Goal: Task Accomplishment & Management: Manage account settings

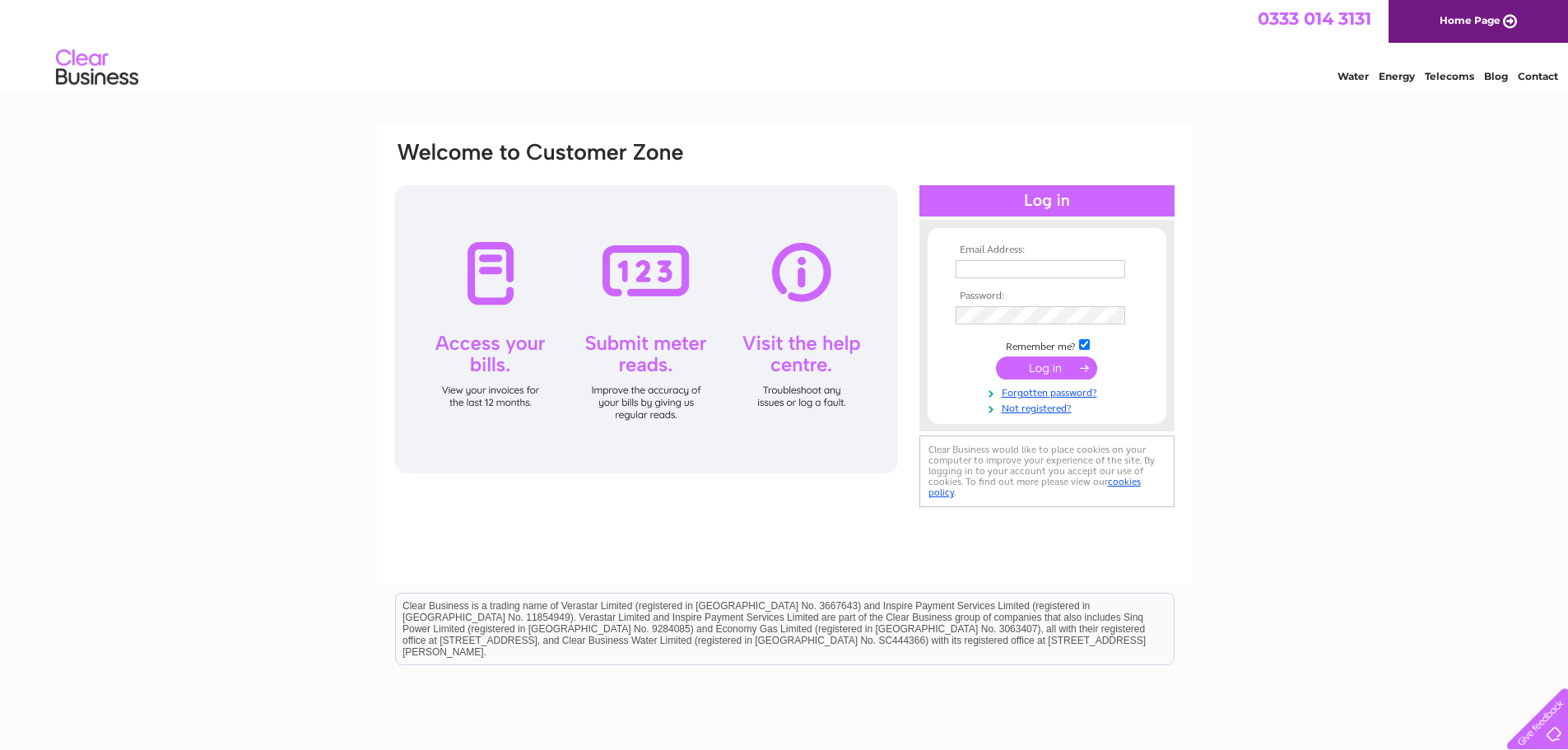
type input "[EMAIL_ADDRESS][DOMAIN_NAME]"
click at [1036, 367] on input "submit" at bounding box center [1046, 368] width 101 height 23
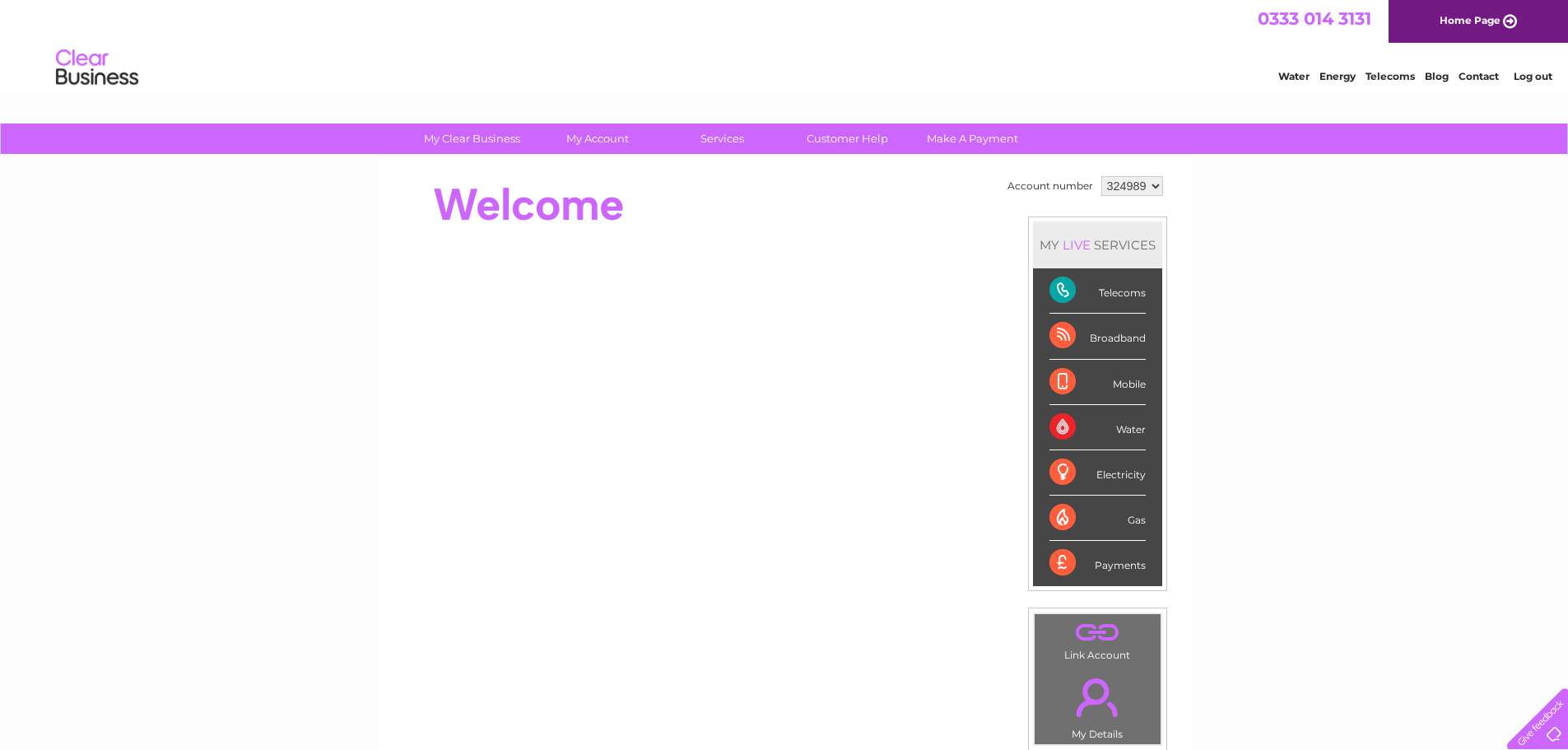
click at [1066, 289] on div "Telecoms" at bounding box center [1097, 290] width 97 height 45
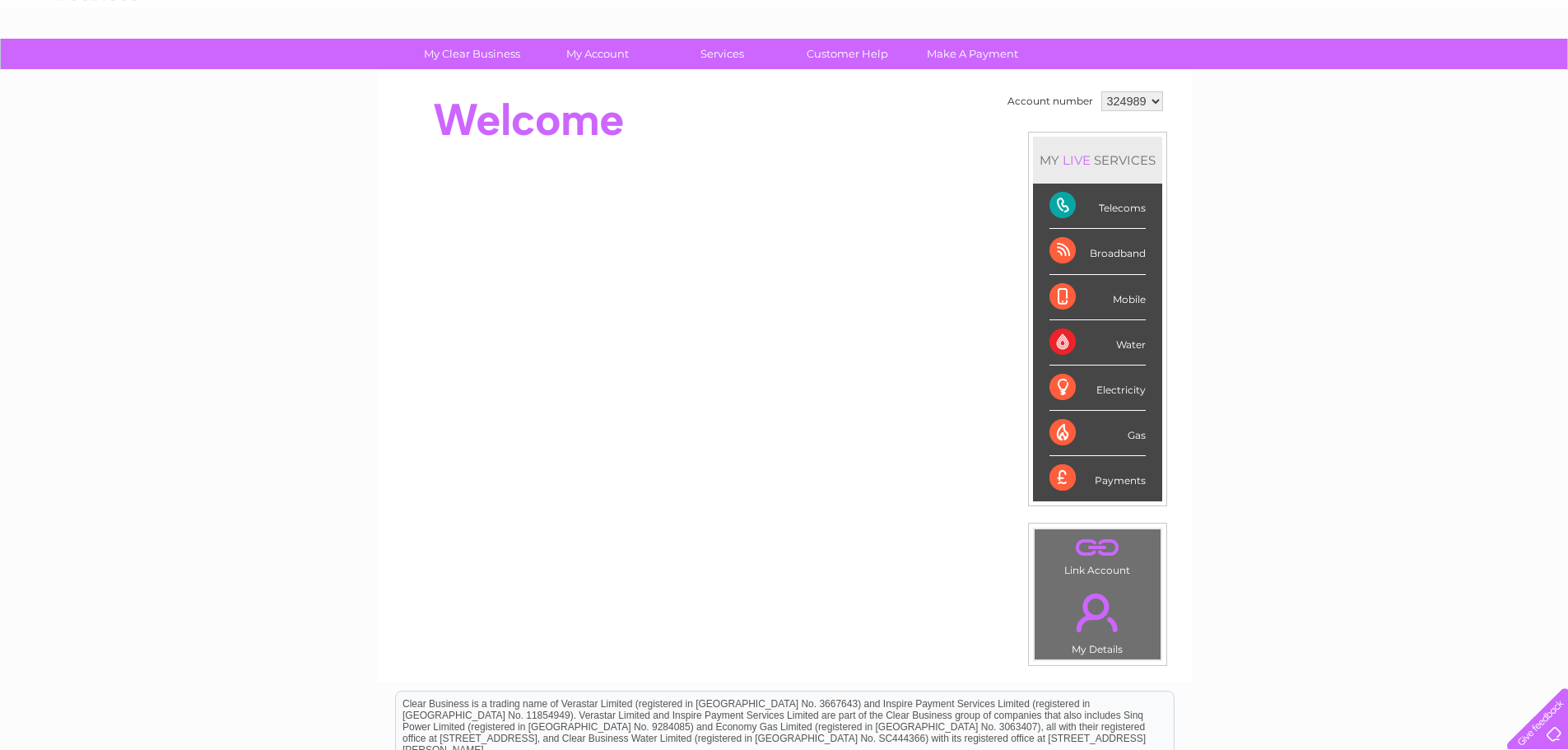
scroll to position [247, 0]
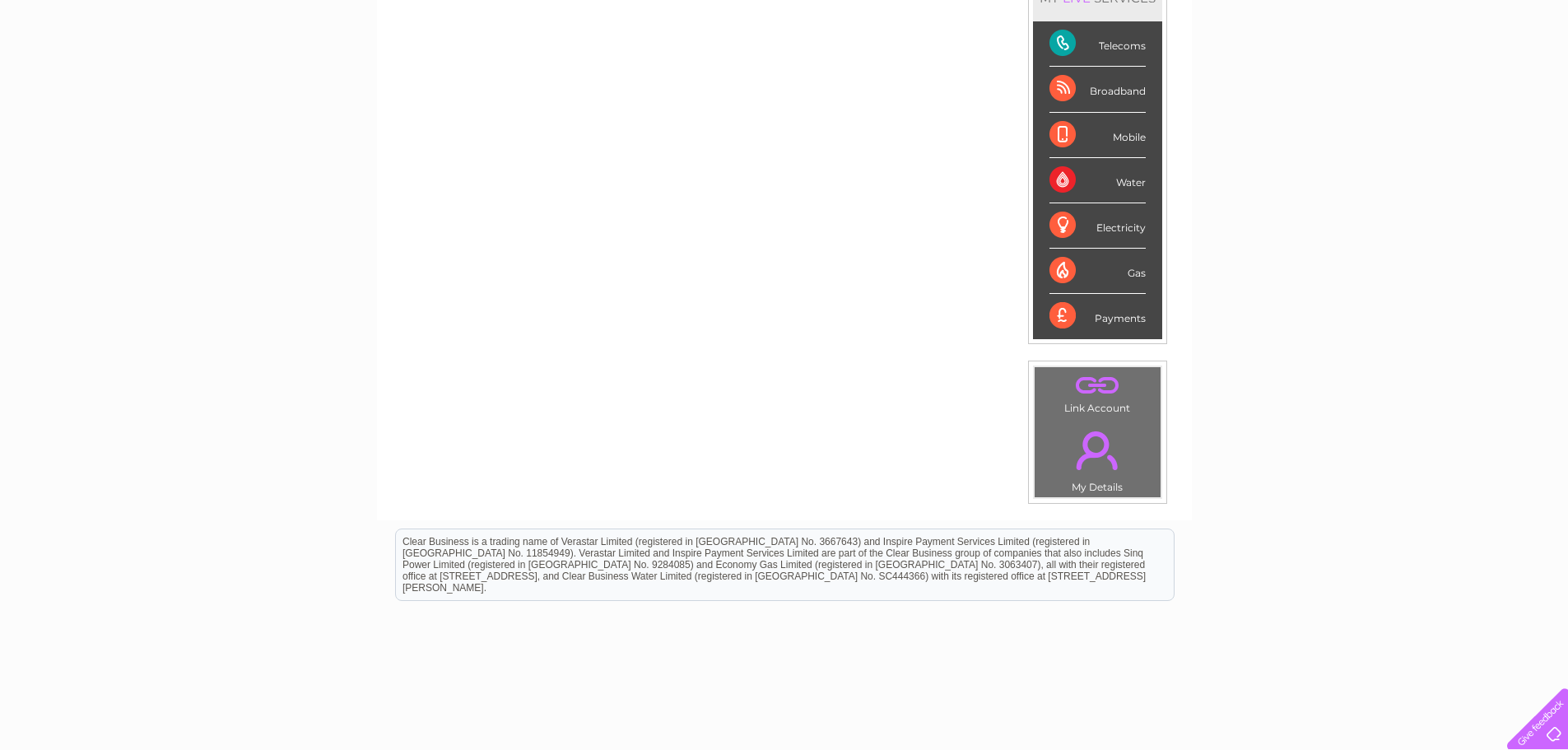
click at [1115, 474] on link "." at bounding box center [1097, 450] width 118 height 57
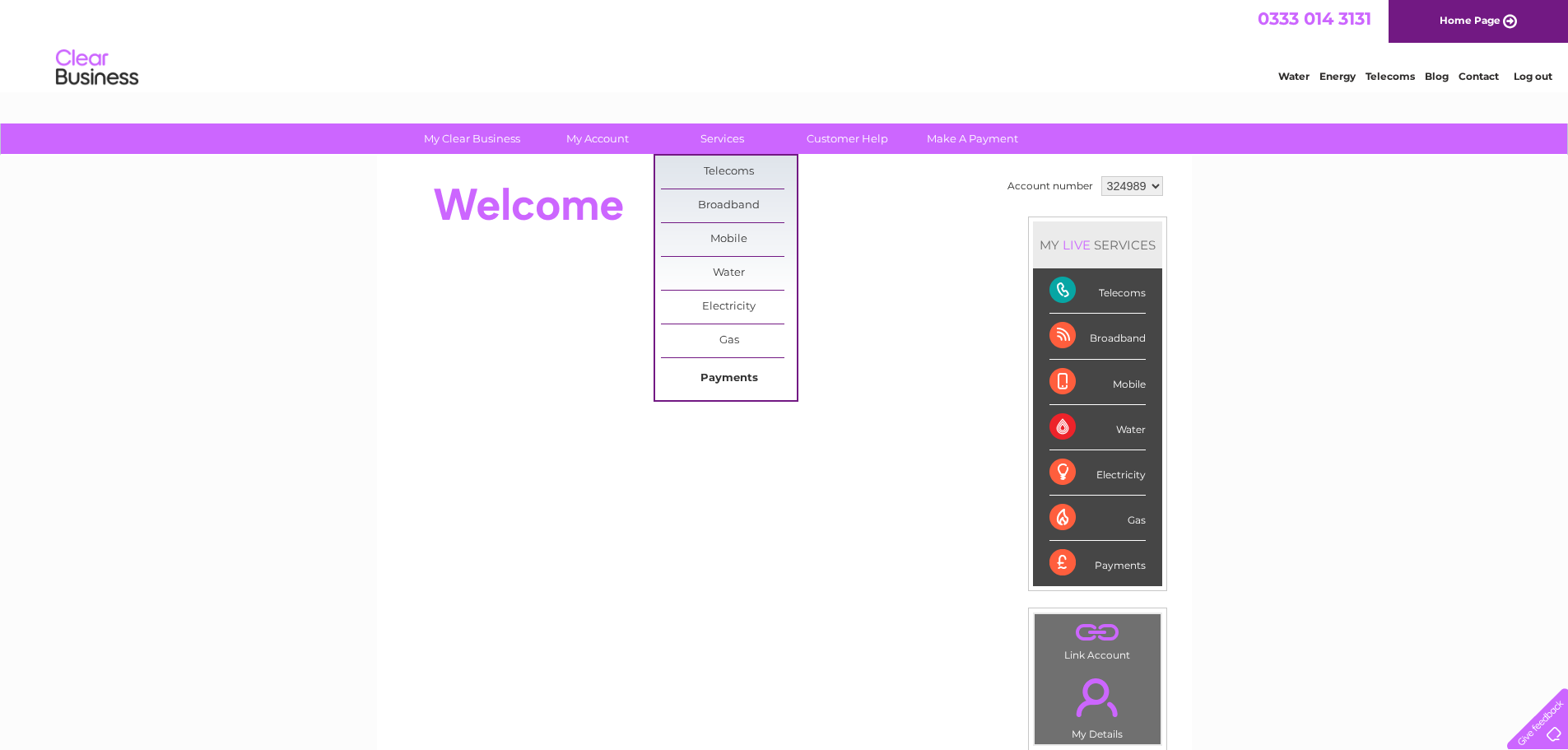
click at [726, 384] on link "Payments" at bounding box center [728, 378] width 136 height 33
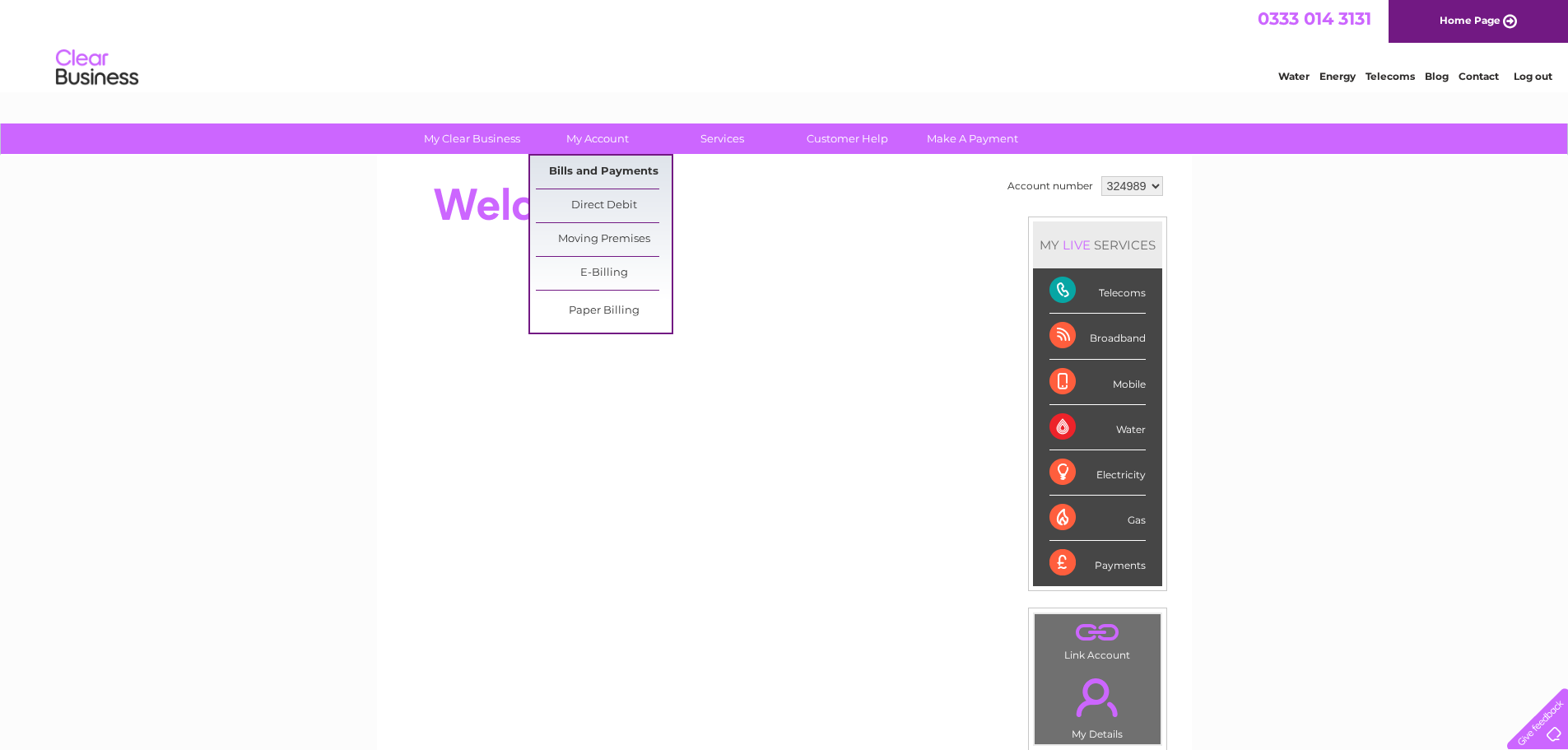
click at [608, 167] on link "Bills and Payments" at bounding box center [604, 171] width 136 height 33
click at [601, 139] on link "My Account" at bounding box center [597, 139] width 136 height 31
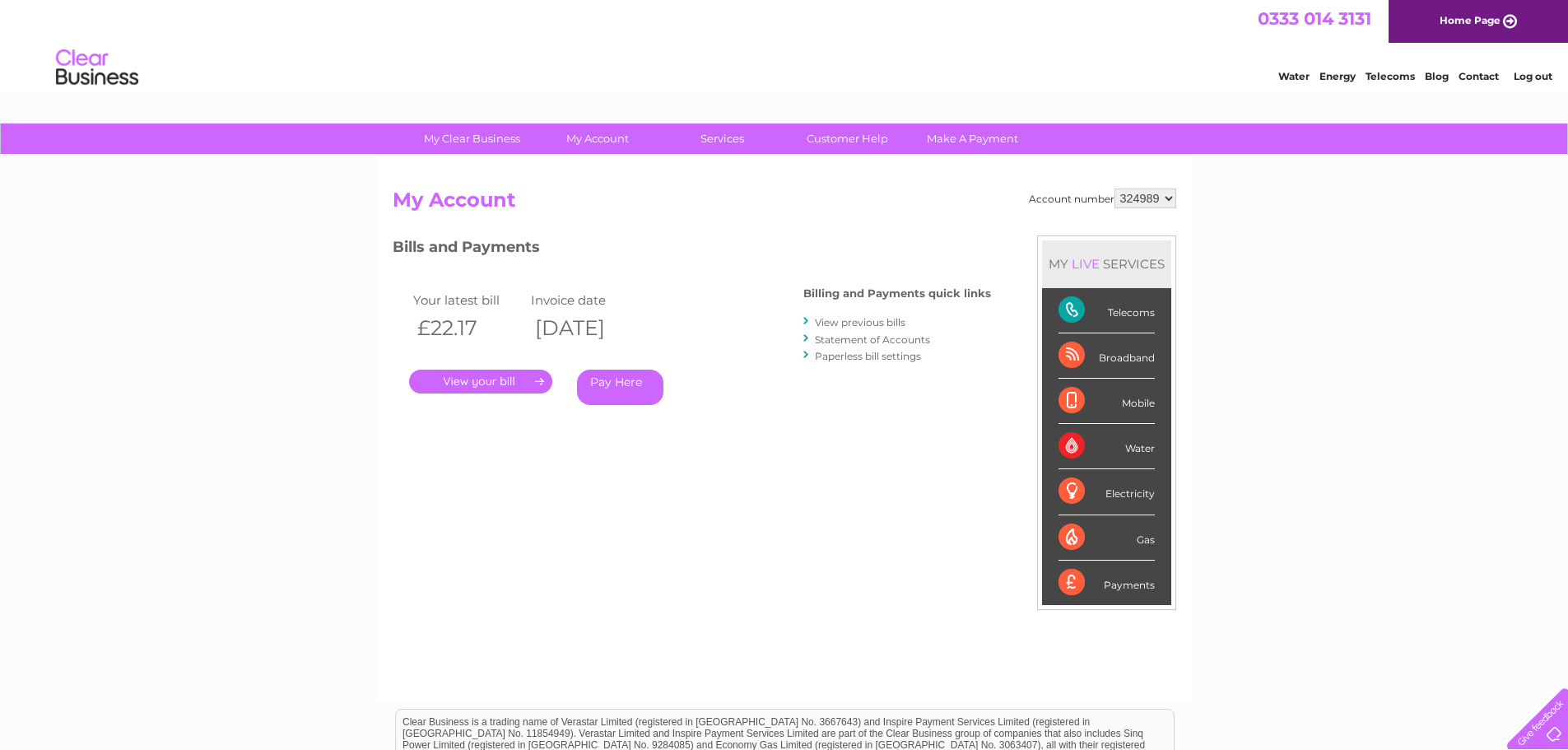
click at [482, 384] on link "." at bounding box center [481, 381] width 144 height 24
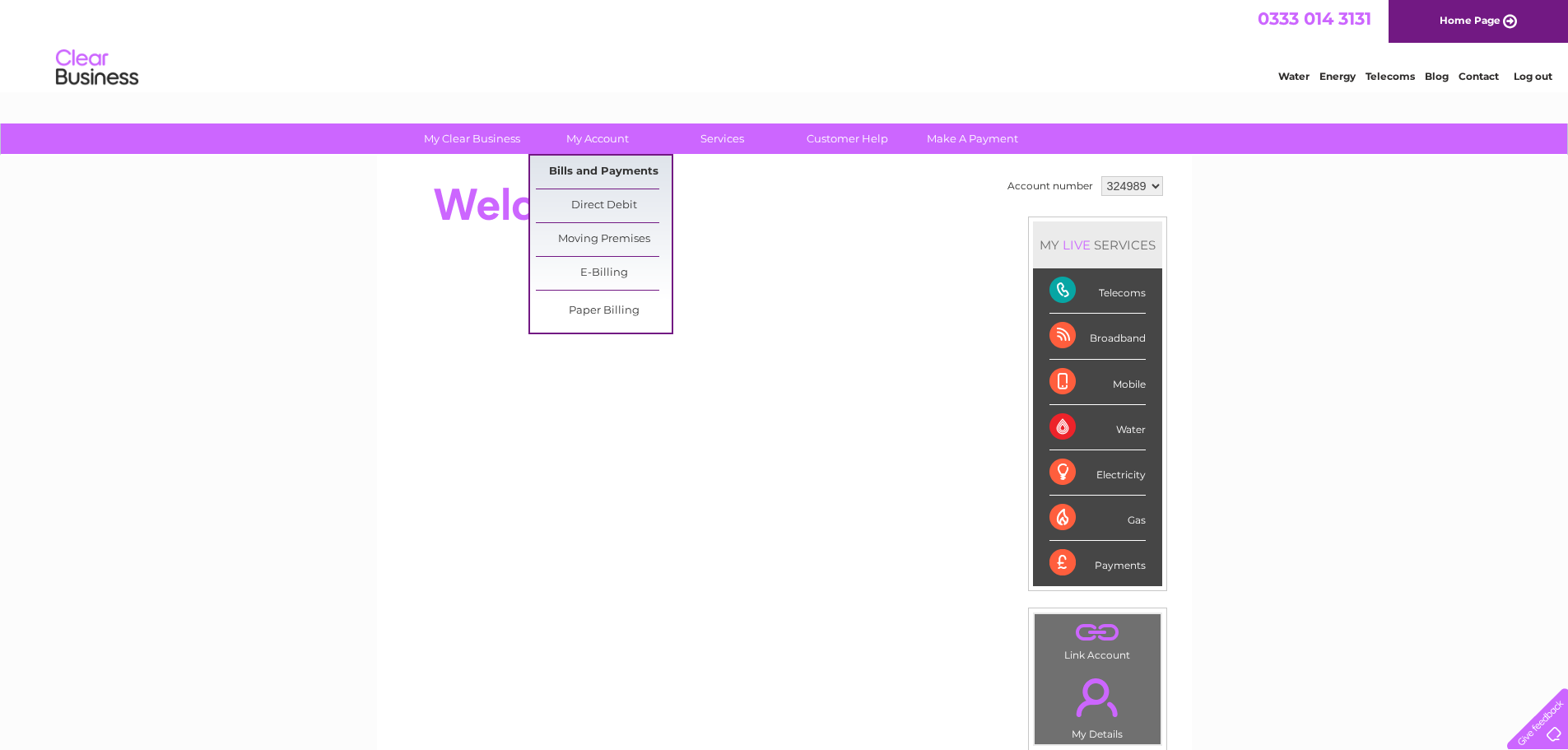
click at [596, 165] on link "Bills and Payments" at bounding box center [604, 171] width 136 height 33
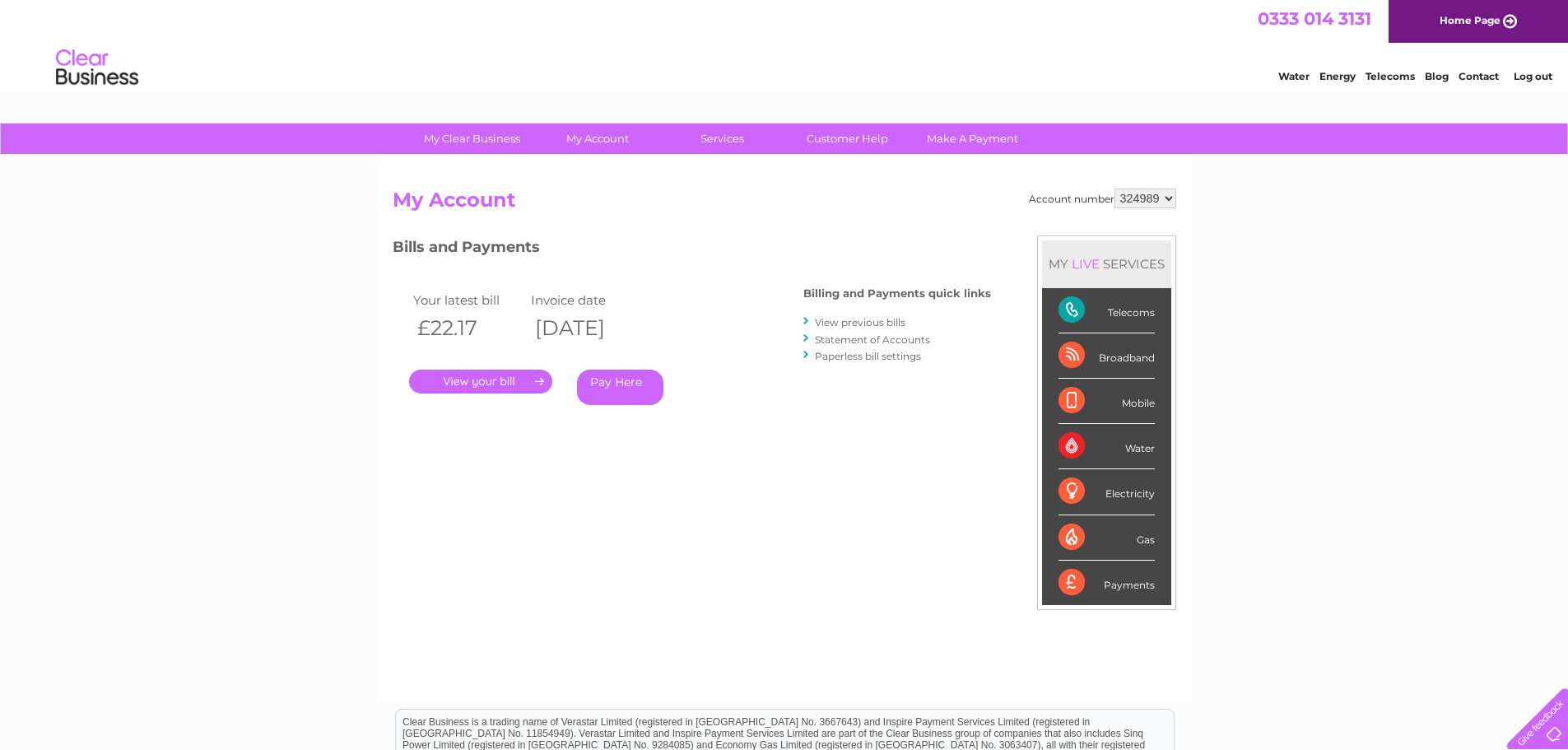
click at [858, 326] on link "View previous bills" at bounding box center [860, 322] width 91 height 12
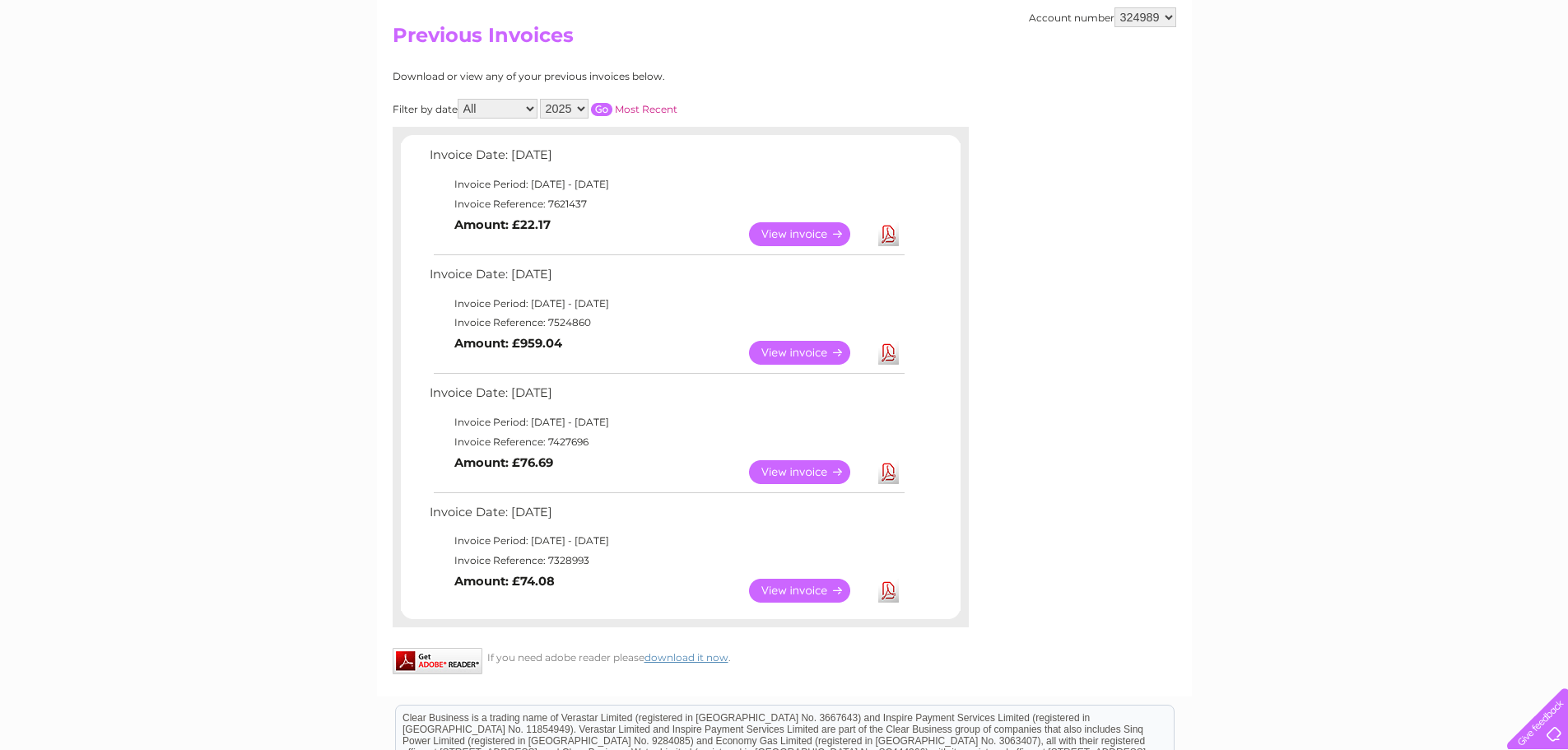
scroll to position [247, 0]
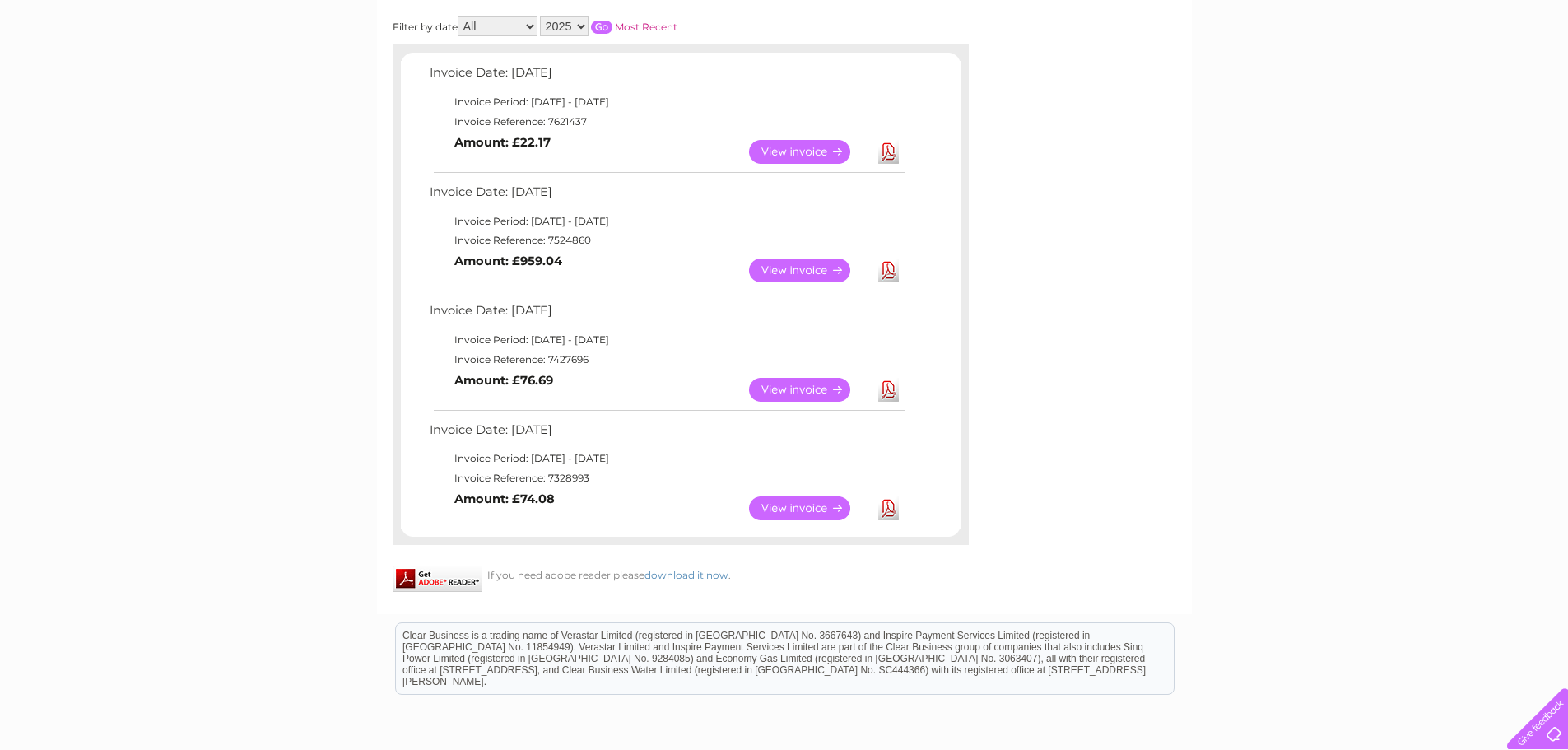
click at [790, 265] on link "View" at bounding box center [809, 270] width 121 height 24
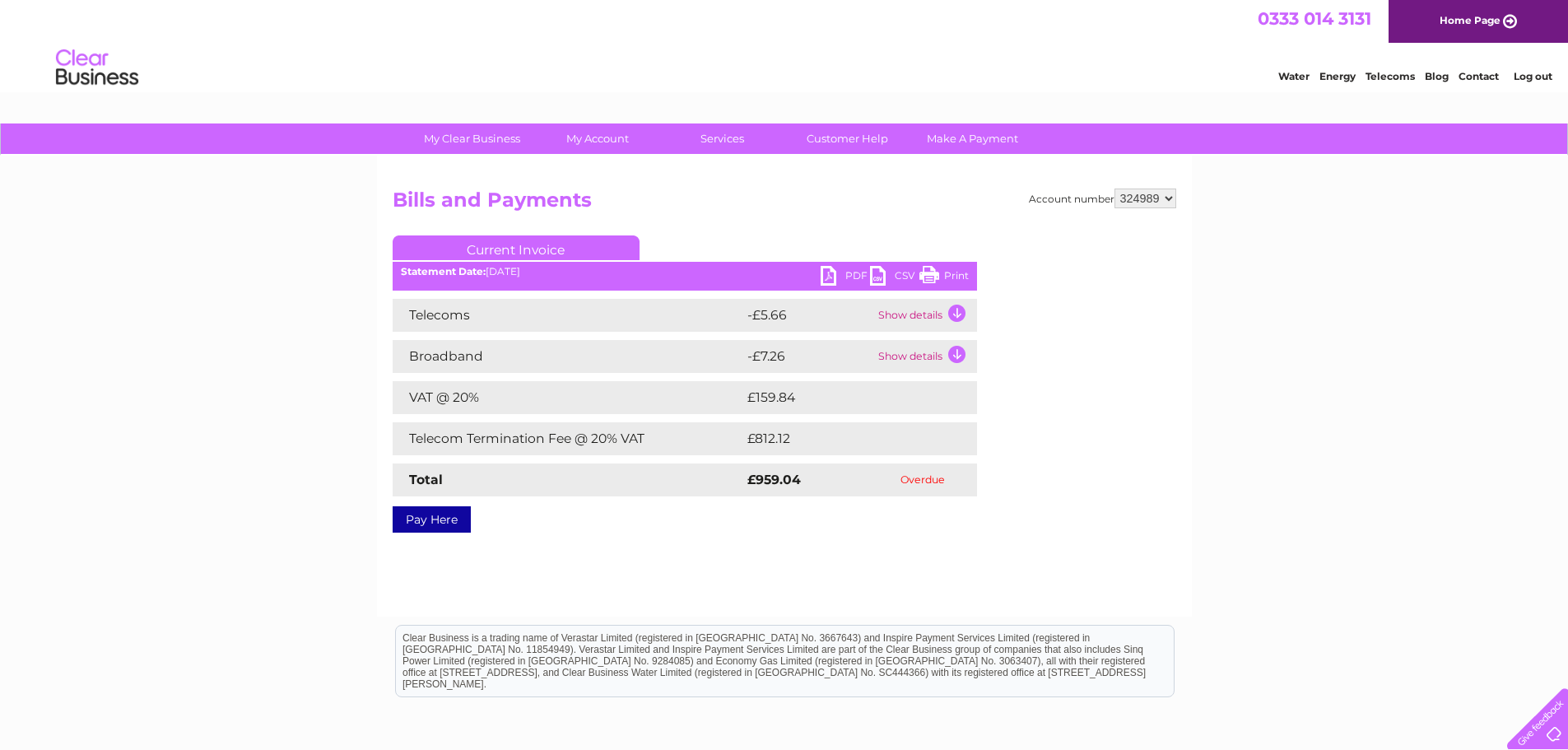
click at [828, 275] on link "PDF" at bounding box center [845, 278] width 50 height 24
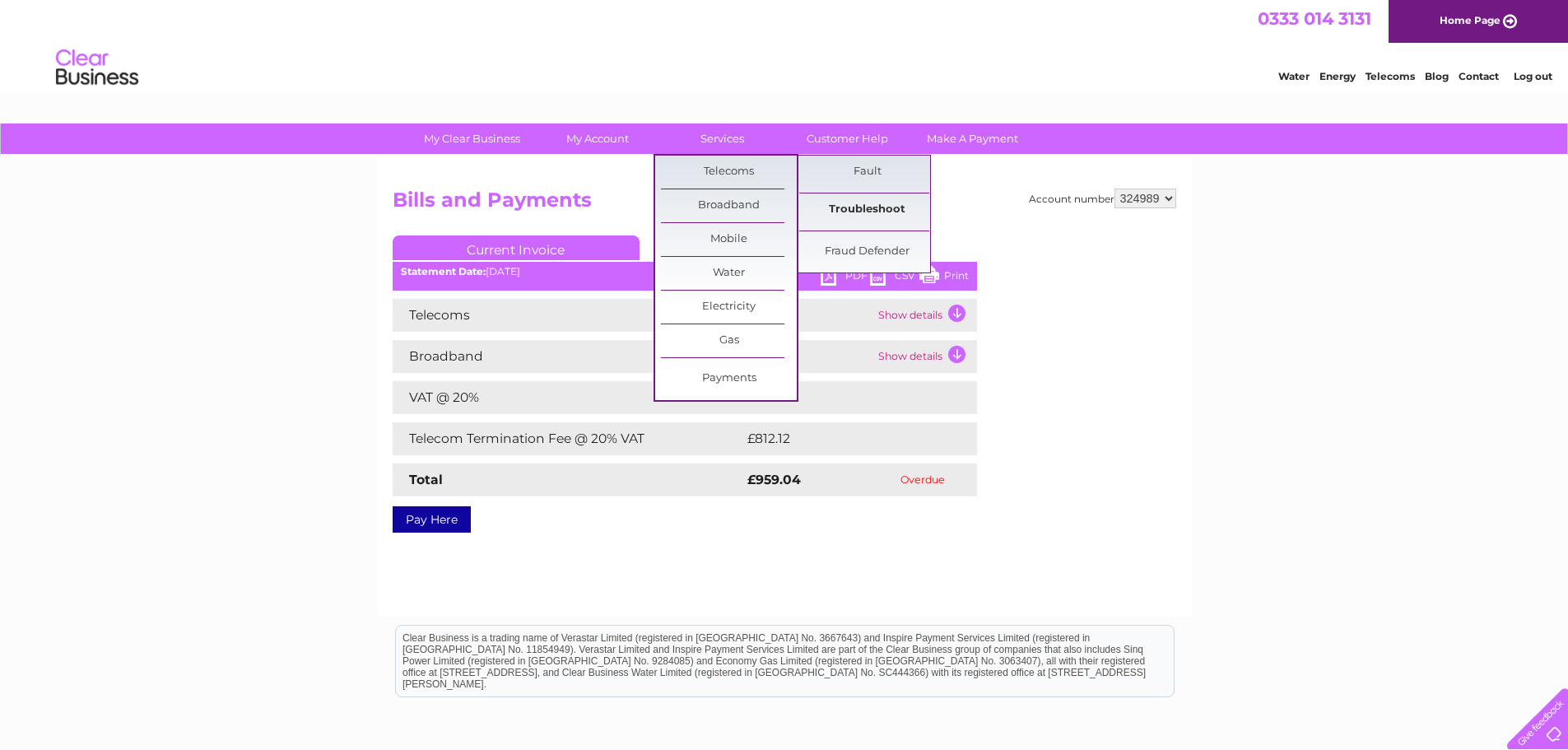
click at [861, 208] on link "Troubleshoot" at bounding box center [867, 210] width 136 height 33
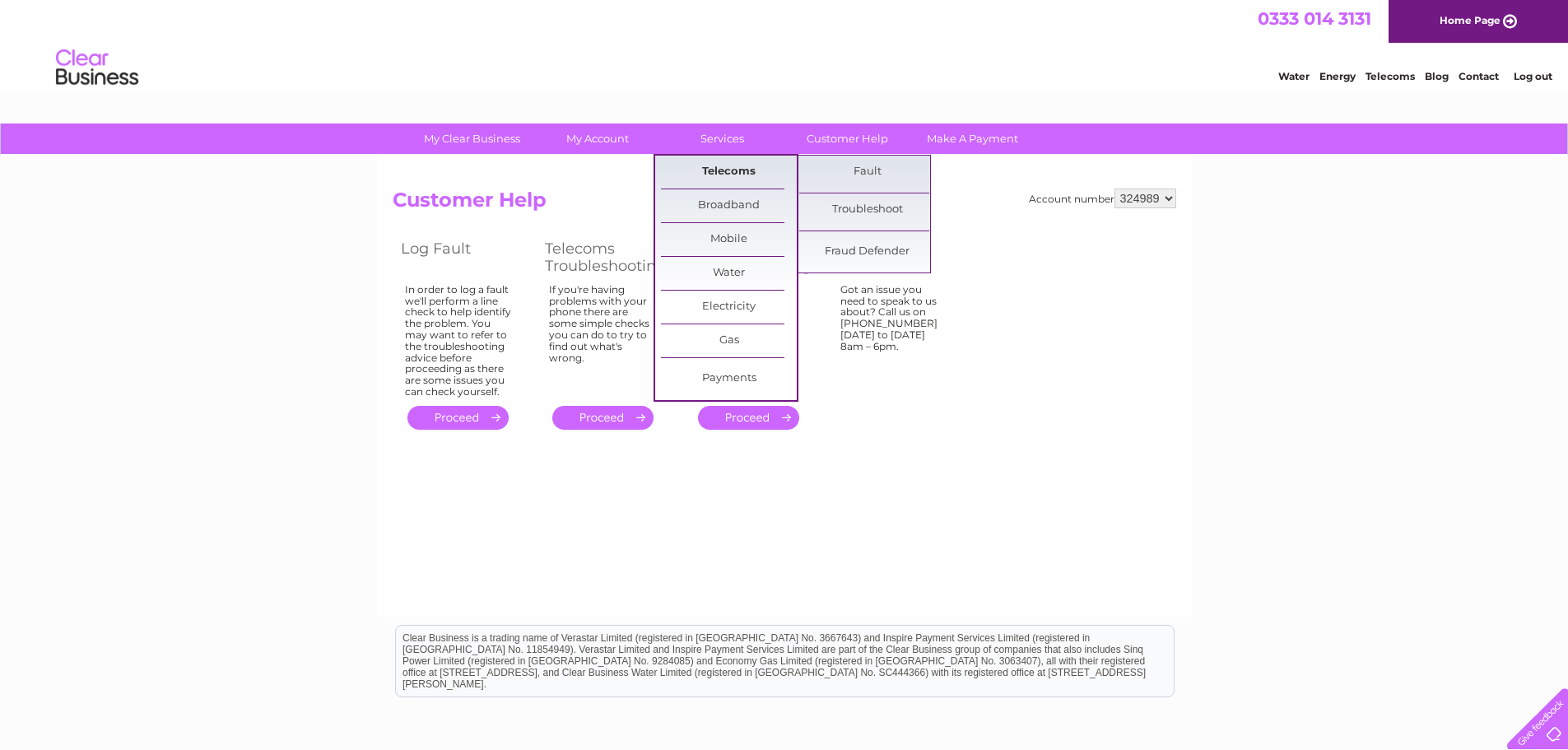
click at [736, 174] on link "Telecoms" at bounding box center [728, 171] width 136 height 33
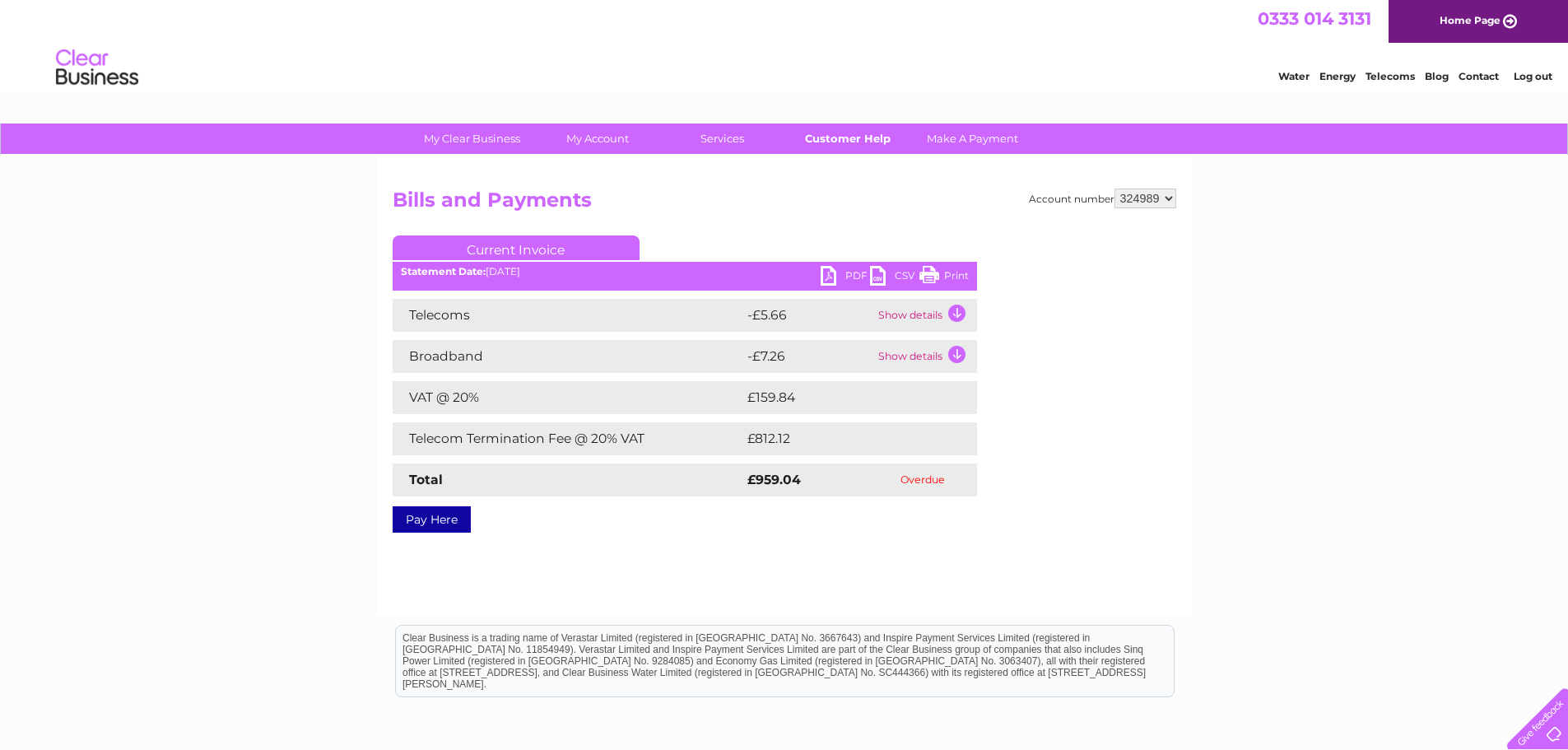
click at [865, 132] on link "Customer Help" at bounding box center [847, 139] width 136 height 31
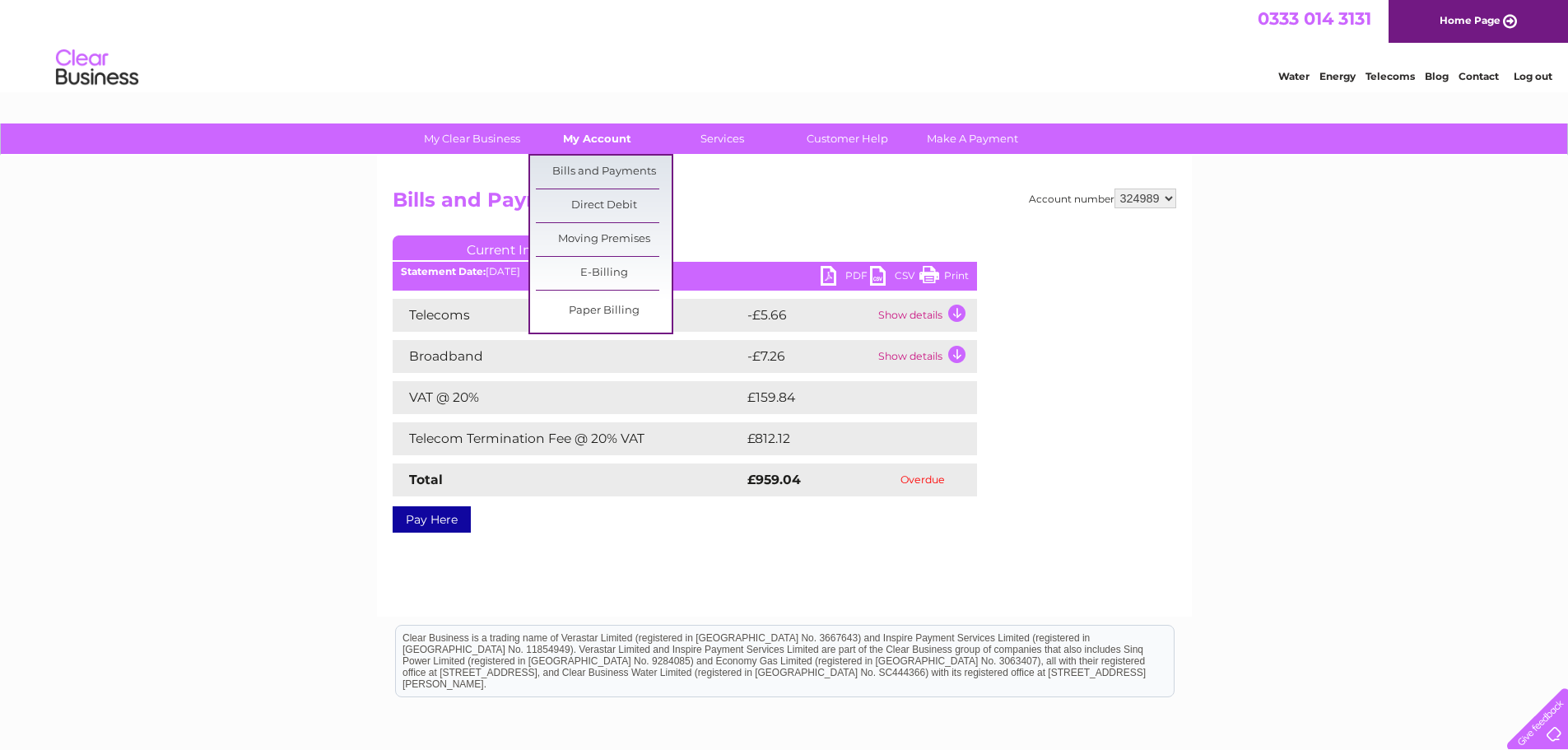
click at [607, 136] on link "My Account" at bounding box center [597, 139] width 136 height 31
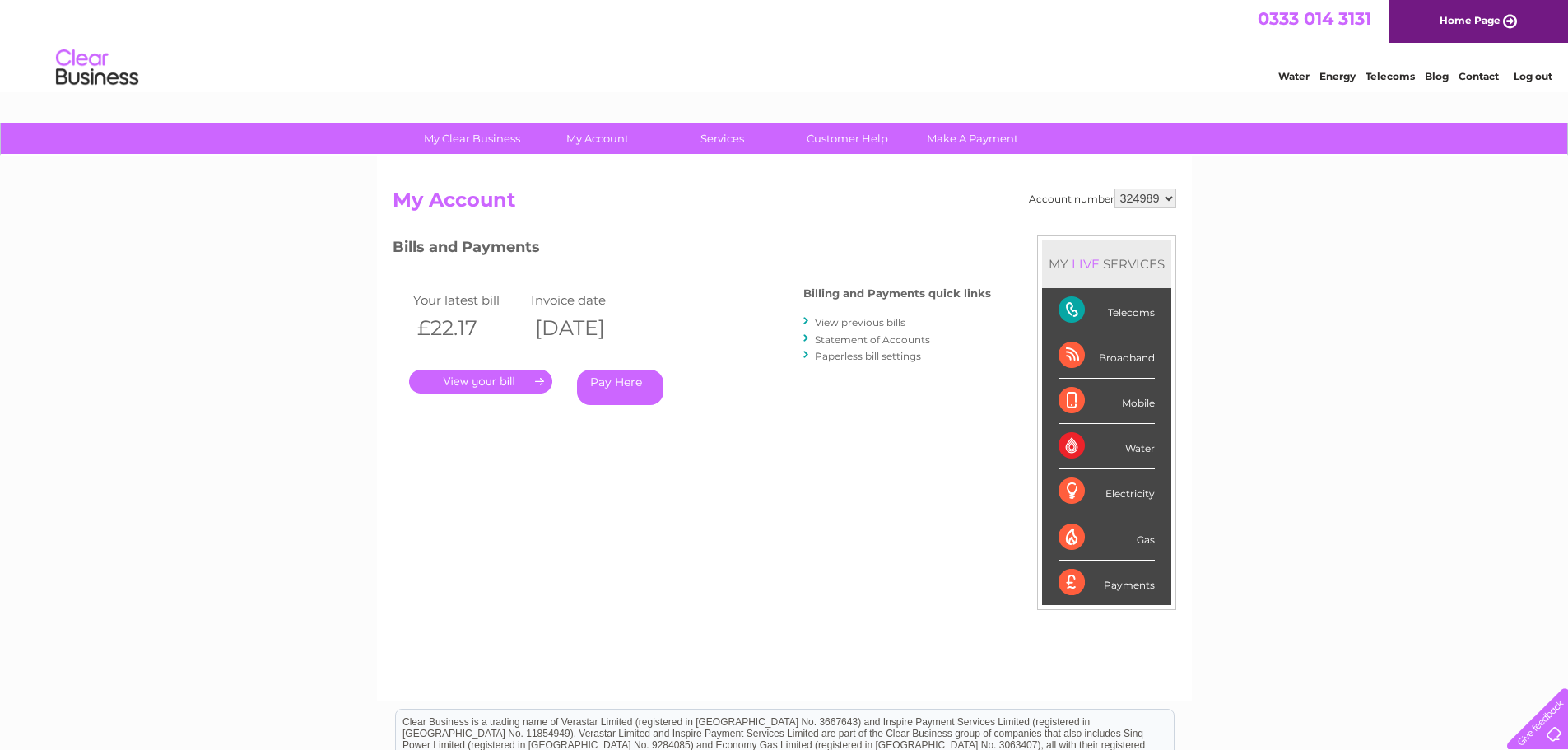
click at [88, 77] on img at bounding box center [98, 68] width 84 height 50
click at [1485, 19] on link "Home Page" at bounding box center [1477, 21] width 179 height 43
